Goal: Information Seeking & Learning: Learn about a topic

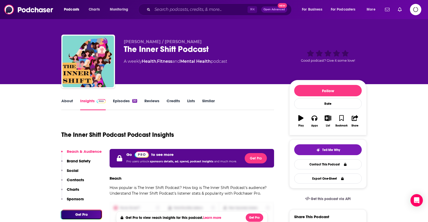
click at [68, 103] on link "About" at bounding box center [67, 104] width 12 height 12
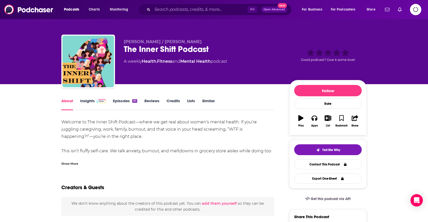
click at [78, 161] on div "Show More" at bounding box center [69, 163] width 17 height 5
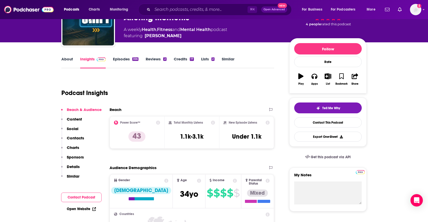
scroll to position [21, 0]
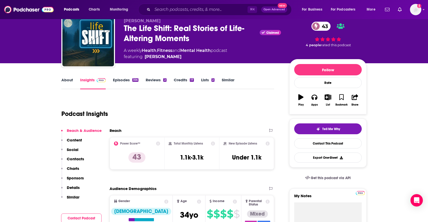
click at [61, 80] on link "About" at bounding box center [67, 83] width 12 height 12
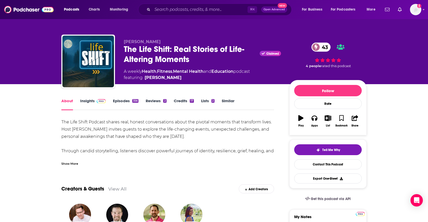
click at [67, 165] on div "Show More" at bounding box center [69, 163] width 17 height 5
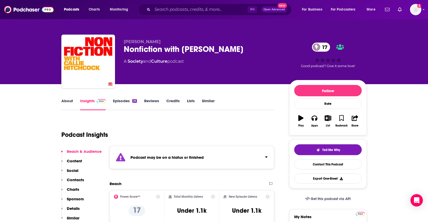
click at [67, 100] on link "About" at bounding box center [67, 104] width 12 height 12
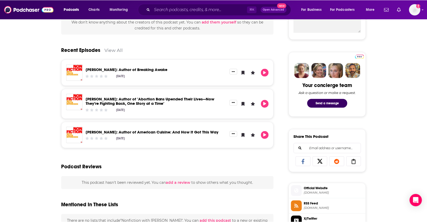
scroll to position [193, 0]
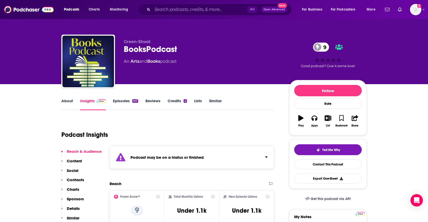
click at [121, 98] on link "Episodes 147" at bounding box center [125, 104] width 25 height 12
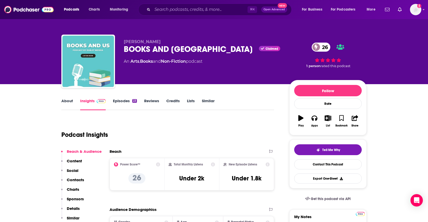
click at [121, 101] on link "Episodes 23" at bounding box center [125, 104] width 24 height 12
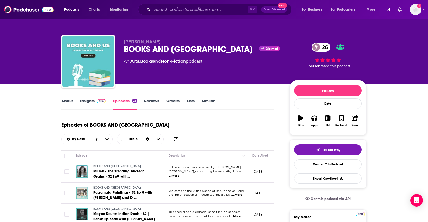
click at [62, 102] on link "About" at bounding box center [67, 104] width 12 height 12
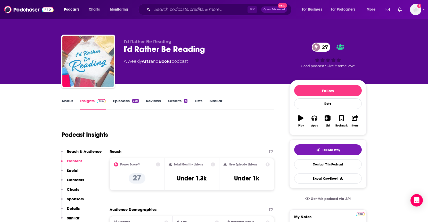
click at [121, 97] on div "About Insights Episodes 328 Reviews Credits 6 Lists Similar" at bounding box center [167, 103] width 213 height 13
click at [116, 103] on link "Episodes 328" at bounding box center [126, 104] width 26 height 12
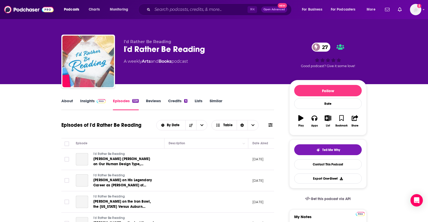
click at [117, 102] on link "Episodes 328" at bounding box center [126, 104] width 26 height 12
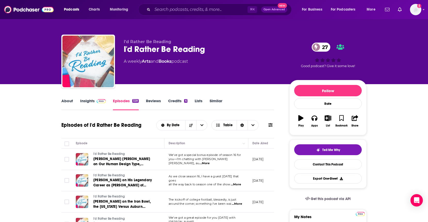
click at [67, 101] on link "About" at bounding box center [67, 104] width 12 height 12
